Goal: Navigation & Orientation: Find specific page/section

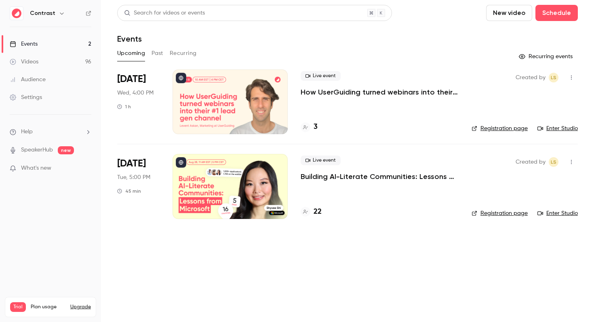
click at [60, 12] on icon "button" at bounding box center [62, 13] width 6 height 6
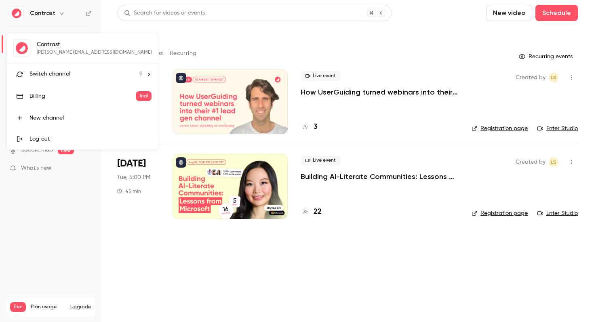
click at [59, 73] on span "Switch channel" at bounding box center [49, 74] width 41 height 8
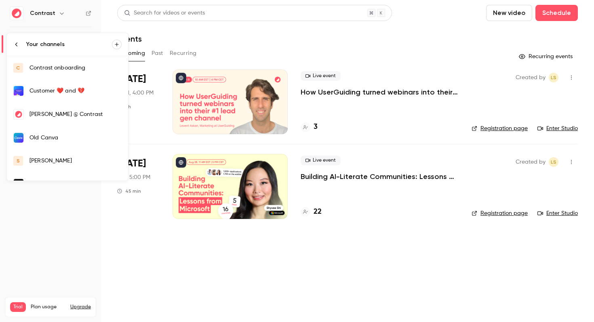
scroll to position [85, 0]
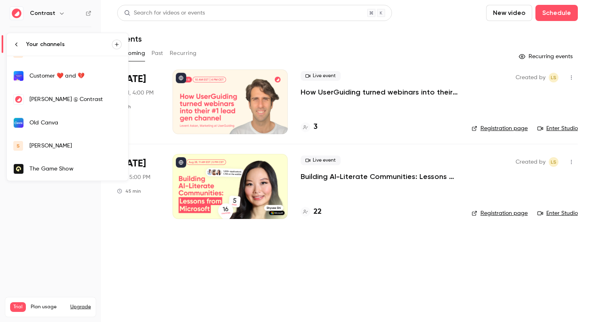
click at [54, 151] on link "s salim" at bounding box center [67, 146] width 121 height 23
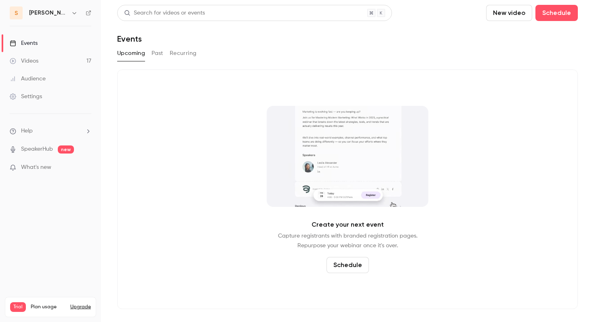
click at [37, 44] on div "Events" at bounding box center [24, 43] width 28 height 8
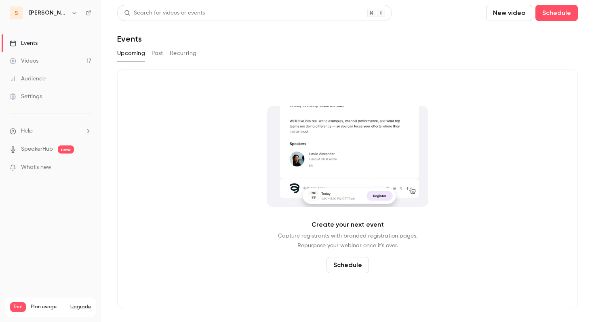
click at [155, 55] on button "Past" at bounding box center [157, 53] width 12 height 13
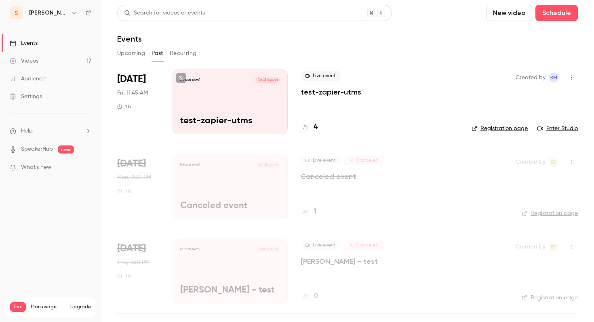
click at [320, 91] on p "test-zapier-utms" at bounding box center [331, 92] width 61 height 10
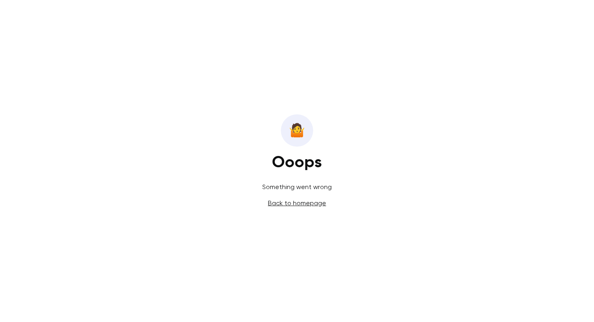
click at [293, 205] on link "Back to homepage" at bounding box center [297, 203] width 58 height 8
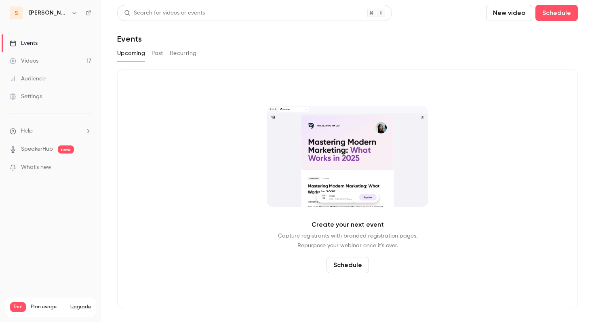
click at [71, 12] on icon "button" at bounding box center [74, 13] width 6 height 6
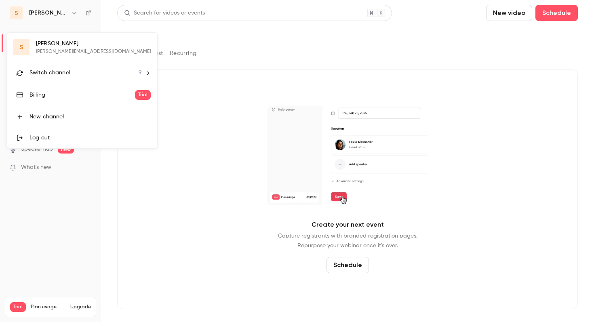
click at [69, 72] on div "Switch channel 9" at bounding box center [85, 73] width 112 height 8
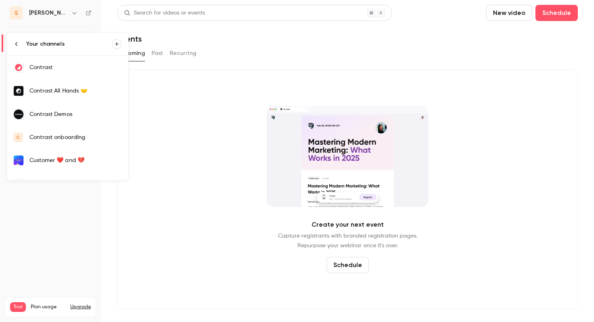
click at [65, 67] on div "Contrast" at bounding box center [75, 67] width 92 height 8
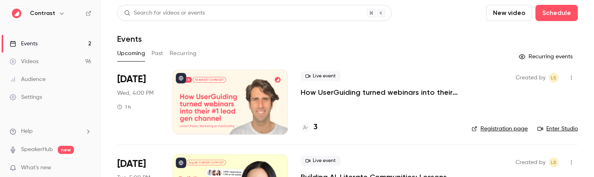
click at [157, 54] on button "Past" at bounding box center [157, 53] width 12 height 13
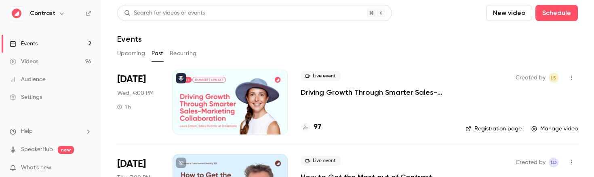
click at [59, 14] on icon "button" at bounding box center [62, 13] width 6 height 6
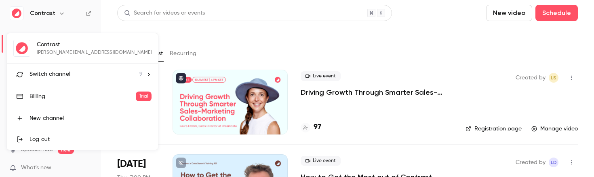
click at [68, 76] on span "Switch channel" at bounding box center [49, 74] width 41 height 8
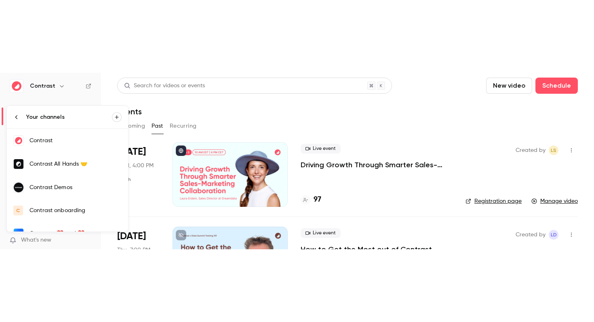
scroll to position [85, 0]
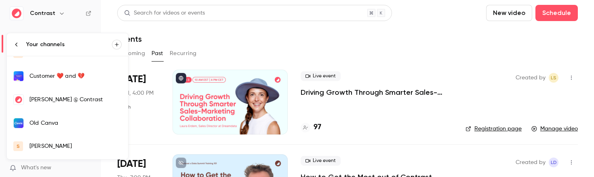
click at [53, 153] on link "s salim" at bounding box center [67, 146] width 121 height 23
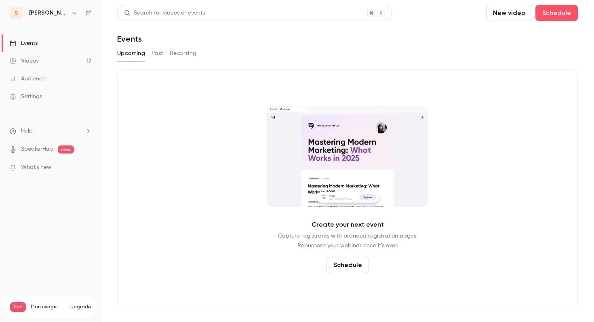
click at [159, 56] on button "Past" at bounding box center [157, 53] width 12 height 13
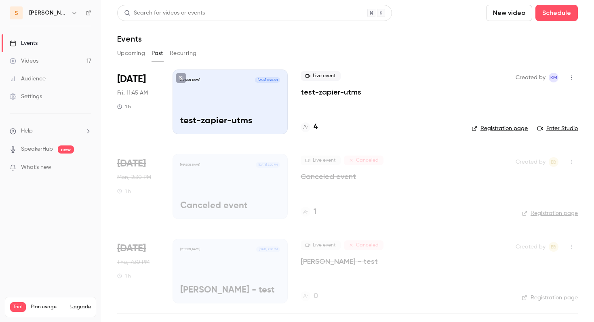
click at [302, 53] on div "Upcoming Past Recurring" at bounding box center [347, 53] width 461 height 13
click at [325, 96] on p "test-zapier-utms" at bounding box center [331, 92] width 61 height 10
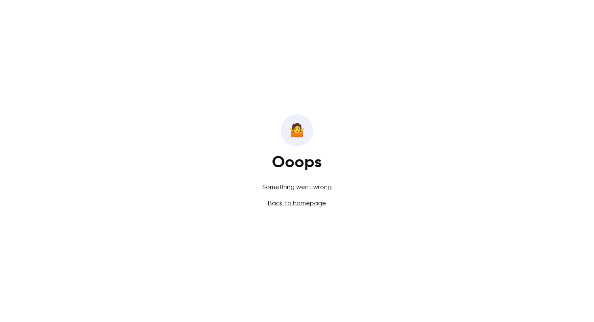
click at [306, 204] on link "Back to homepage" at bounding box center [297, 203] width 58 height 8
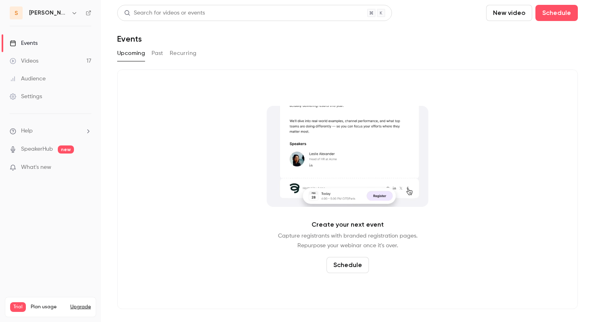
click at [44, 65] on link "Videos 17" at bounding box center [50, 61] width 101 height 18
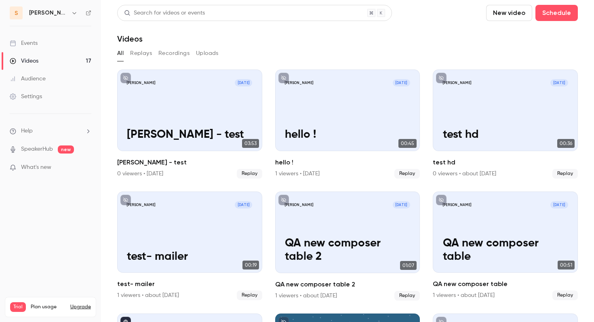
click at [27, 46] on div "Events" at bounding box center [24, 43] width 28 height 8
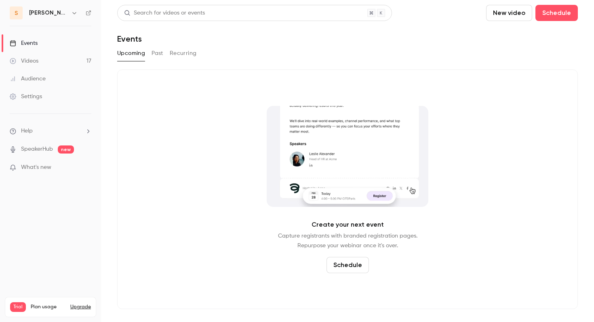
click at [162, 50] on button "Past" at bounding box center [157, 53] width 12 height 13
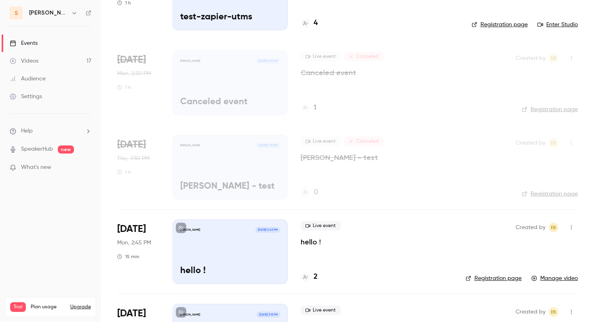
scroll to position [18, 0]
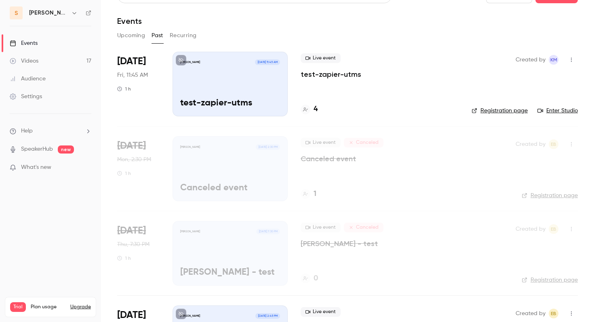
click at [139, 36] on button "Upcoming" at bounding box center [131, 35] width 28 height 13
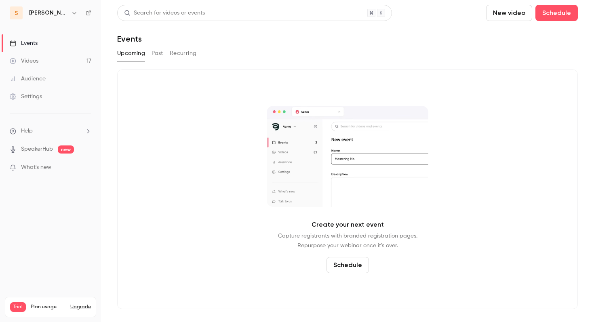
click at [157, 56] on button "Past" at bounding box center [157, 53] width 12 height 13
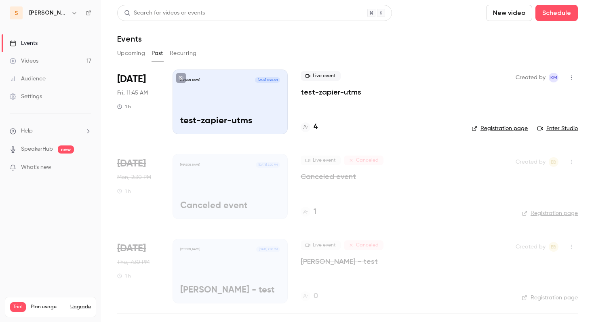
click at [135, 58] on button "Upcoming" at bounding box center [131, 53] width 28 height 13
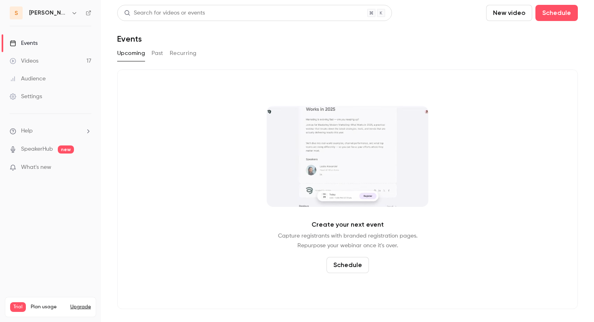
click at [158, 54] on button "Past" at bounding box center [157, 53] width 12 height 13
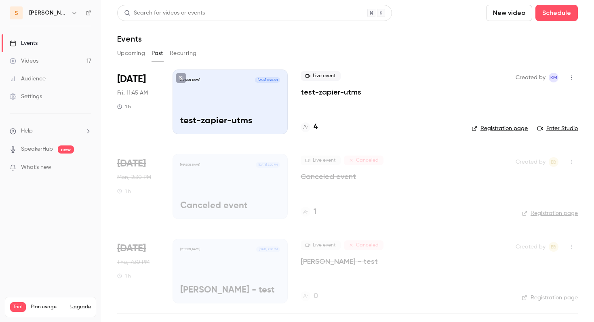
click at [124, 49] on button "Upcoming" at bounding box center [131, 53] width 28 height 13
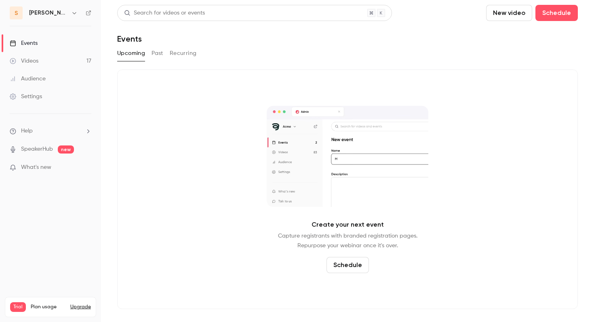
click at [159, 54] on button "Past" at bounding box center [157, 53] width 12 height 13
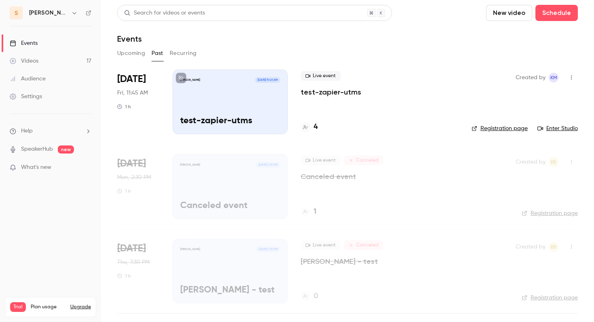
click at [135, 56] on button "Upcoming" at bounding box center [131, 53] width 28 height 13
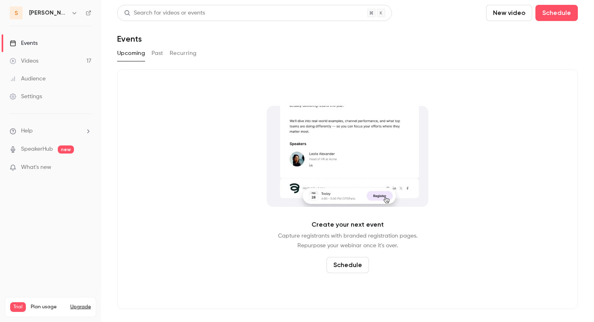
click at [51, 20] on nav "s salim Events Videos 17 Audience Settings Help SpeakerHub new What's new Trial…" at bounding box center [50, 161] width 101 height 322
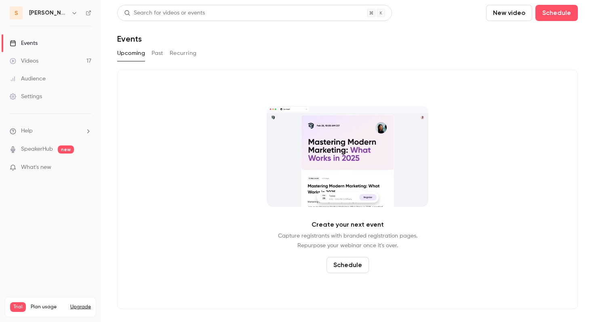
click at [71, 15] on icon "button" at bounding box center [74, 13] width 6 height 6
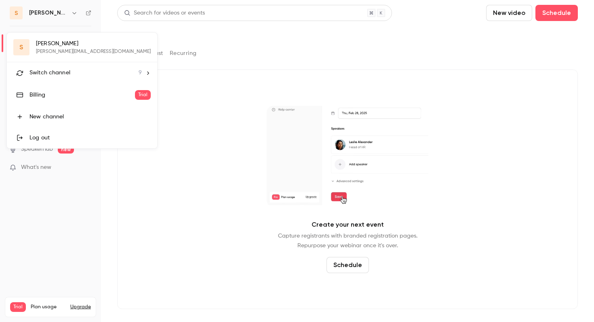
click at [61, 74] on span "Switch channel" at bounding box center [49, 73] width 41 height 8
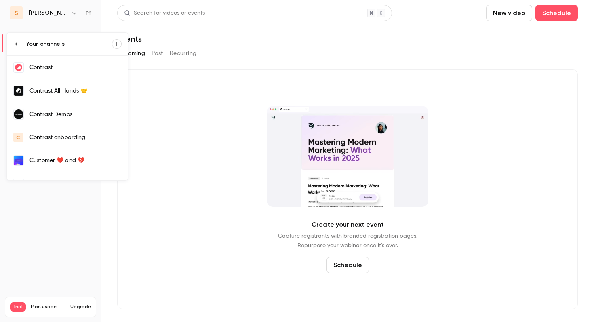
click at [67, 72] on link "Contrast" at bounding box center [67, 67] width 121 height 23
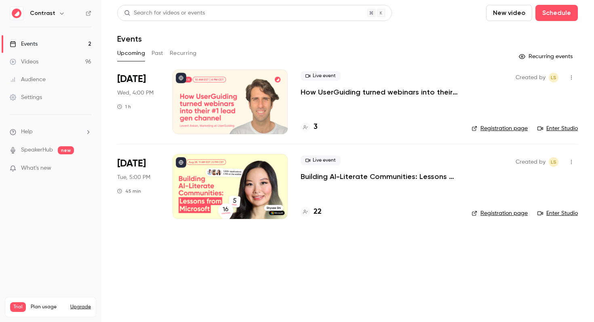
click at [321, 92] on p "How UserGuiding turned webinars into their #1 lead gen channel" at bounding box center [380, 92] width 158 height 10
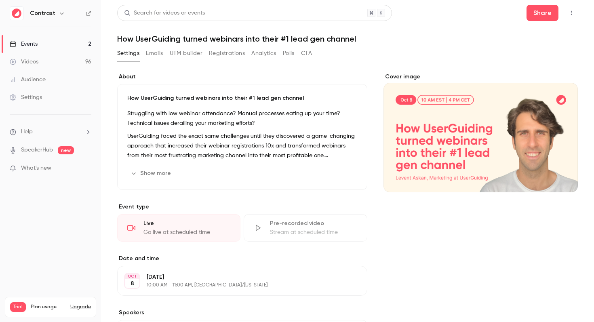
click at [79, 43] on link "Events 2" at bounding box center [50, 44] width 101 height 18
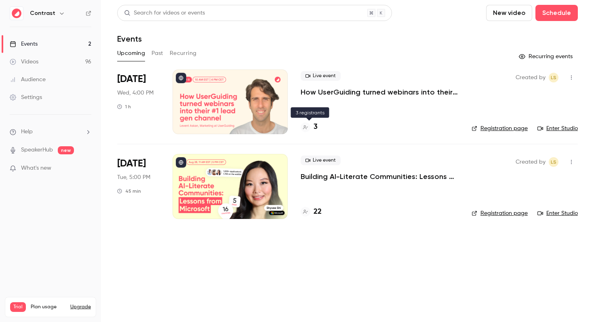
click at [316, 126] on h4 "3" at bounding box center [315, 127] width 4 height 11
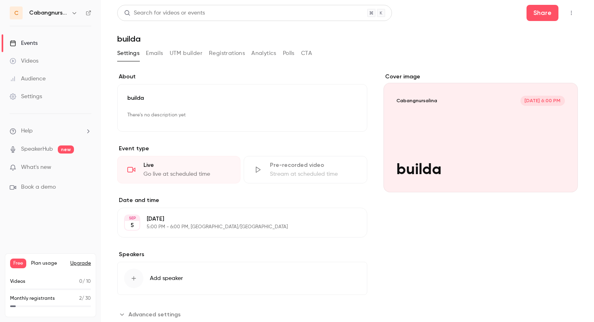
click at [33, 44] on div "Events" at bounding box center [24, 43] width 28 height 8
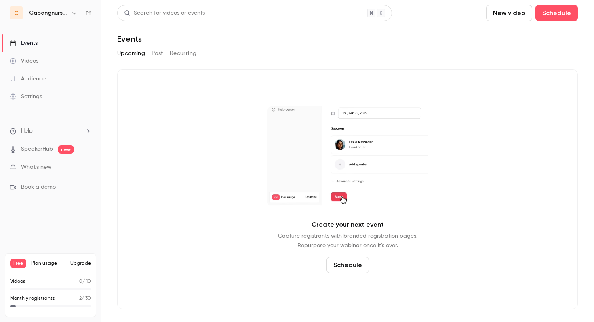
click at [164, 46] on div "Search for videos or events New video Schedule Events Upcoming Past Recurring C…" at bounding box center [347, 157] width 461 height 304
click at [160, 51] on button "Past" at bounding box center [157, 53] width 12 height 13
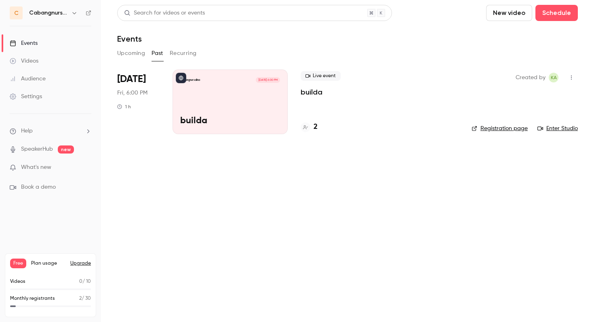
click at [40, 61] on link "Videos" at bounding box center [50, 61] width 101 height 18
